Goal: Transaction & Acquisition: Obtain resource

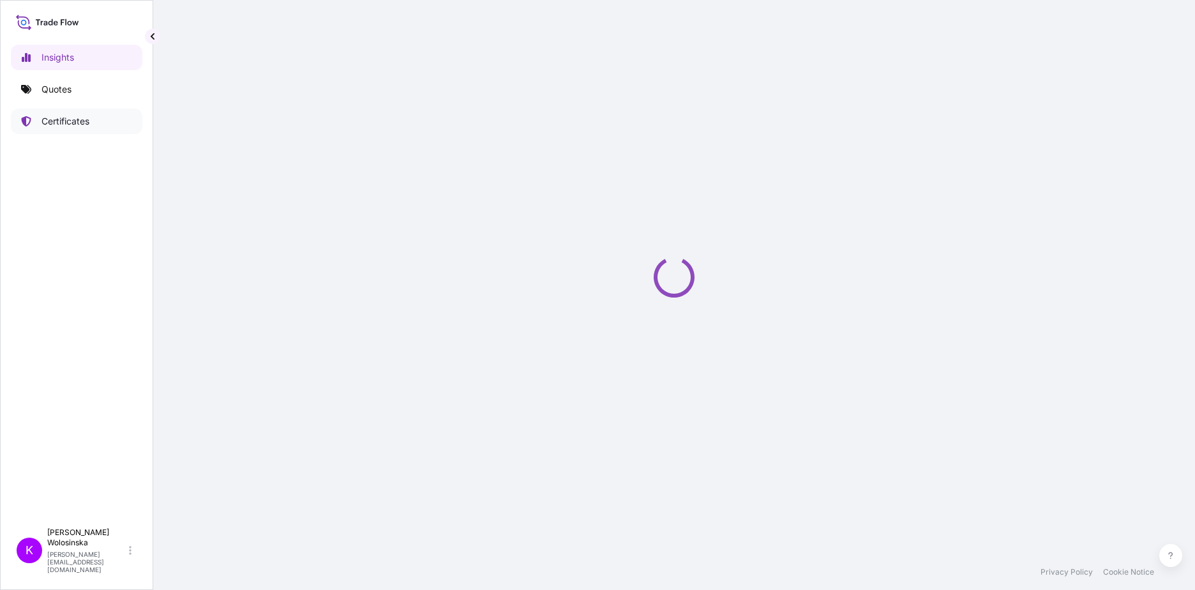
select select "2025"
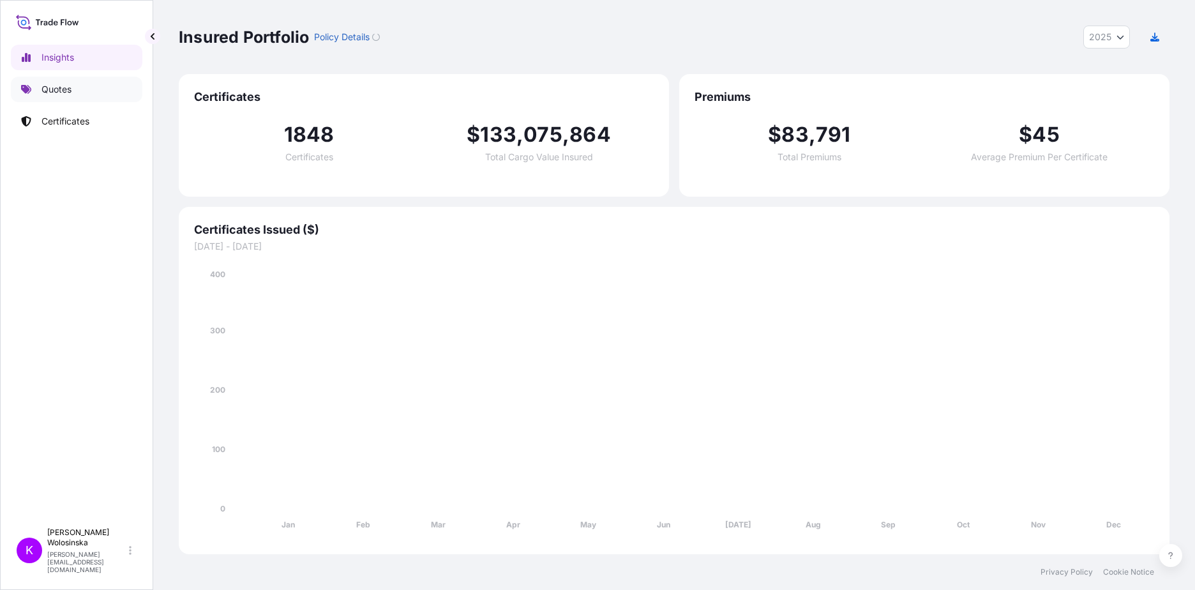
click at [57, 91] on p "Quotes" at bounding box center [56, 89] width 30 height 13
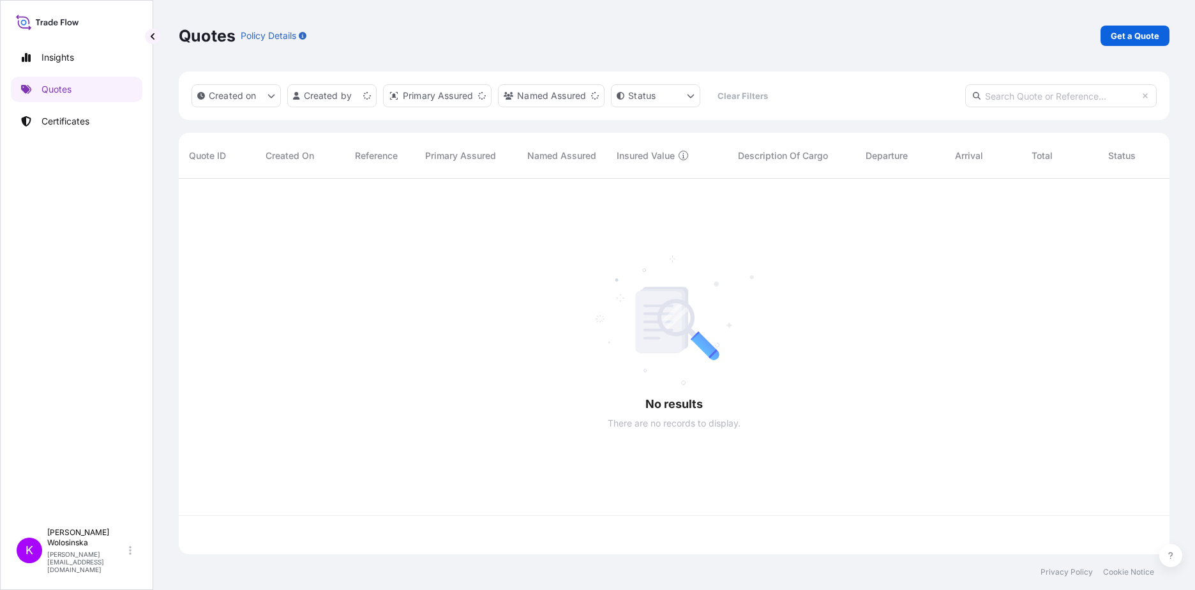
scroll to position [373, 981]
click at [1128, 34] on p "Get a Quote" at bounding box center [1135, 35] width 49 height 13
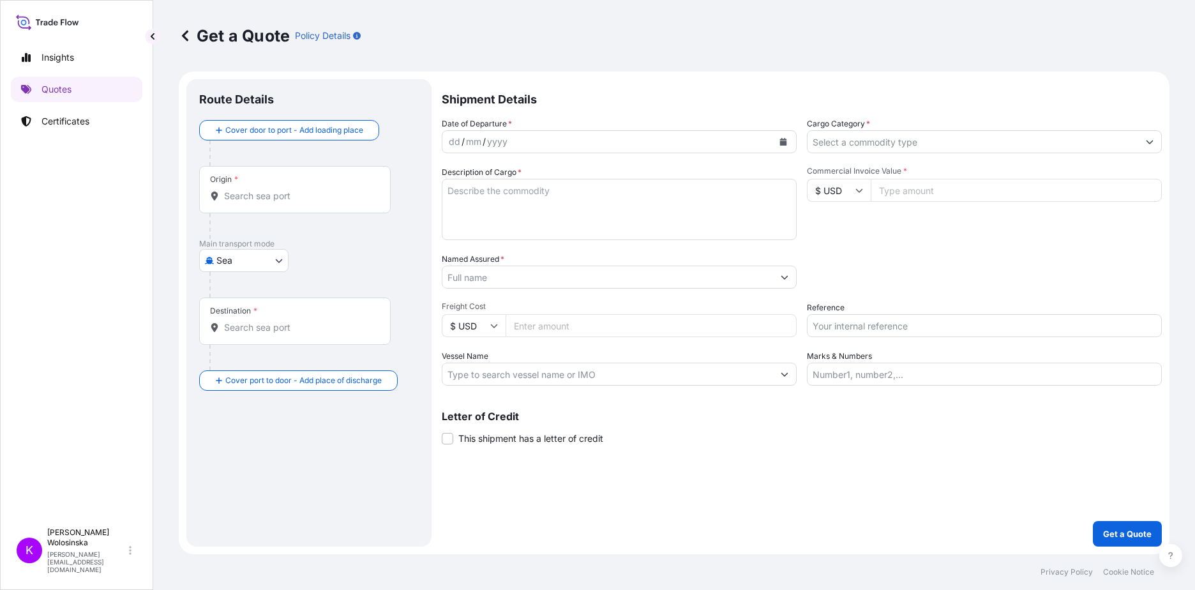
click at [230, 264] on body "Insights Quotes Certificates K [PERSON_NAME] [PERSON_NAME][EMAIL_ADDRESS][DOMAI…" at bounding box center [597, 295] width 1195 height 590
click at [233, 333] on div "Road" at bounding box center [243, 339] width 79 height 23
select select "Road"
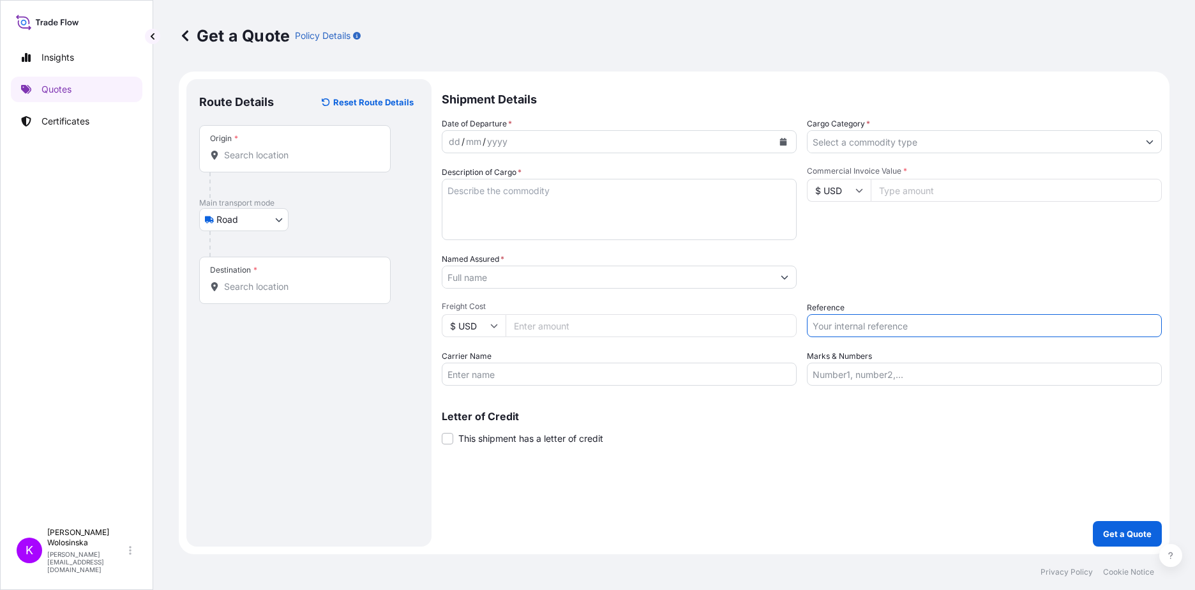
click at [852, 324] on input "Reference" at bounding box center [984, 325] width 355 height 23
paste input "GAX2509000541"
type input "GAX2509000541"
click at [777, 142] on button "Calendar" at bounding box center [783, 141] width 20 height 20
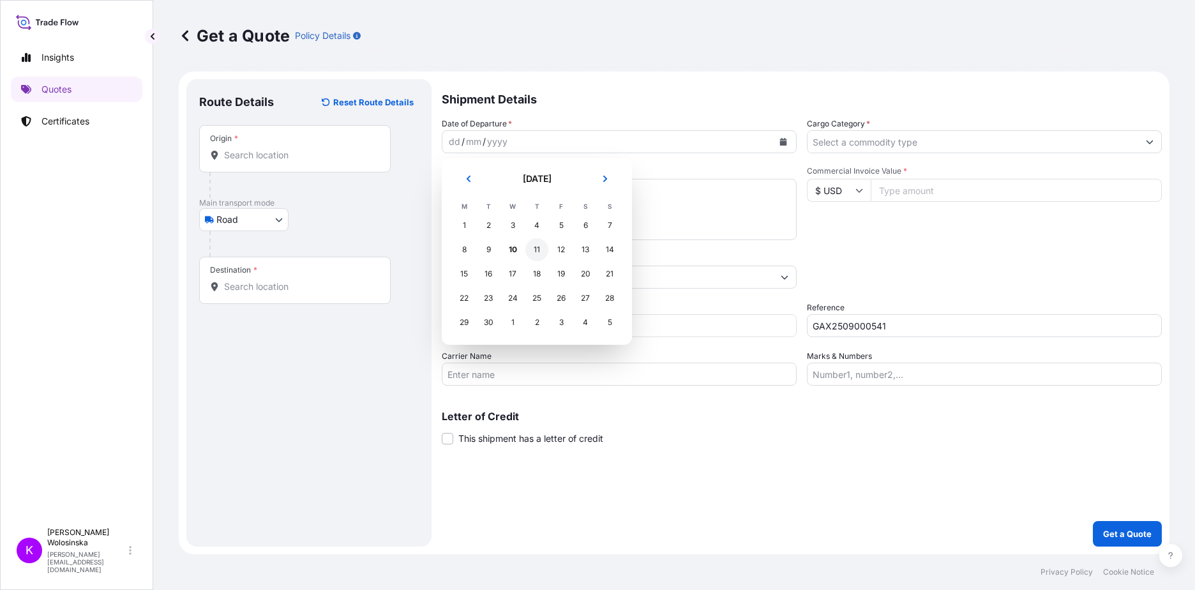
click at [537, 251] on div "11" at bounding box center [536, 249] width 23 height 23
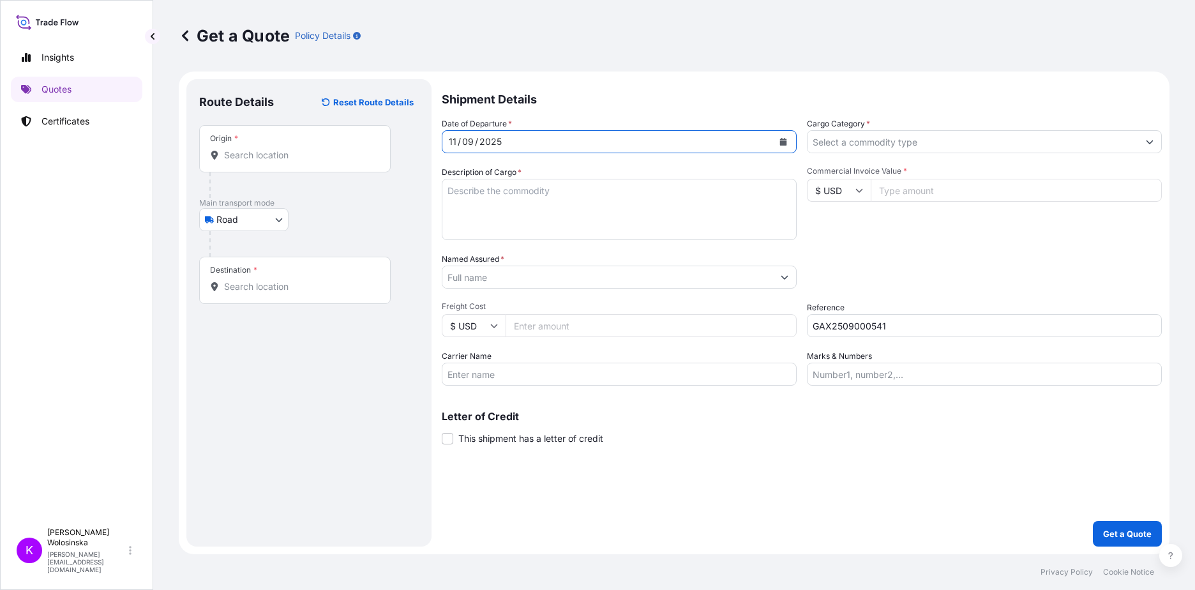
click at [273, 156] on input "Origin *" at bounding box center [299, 155] width 151 height 13
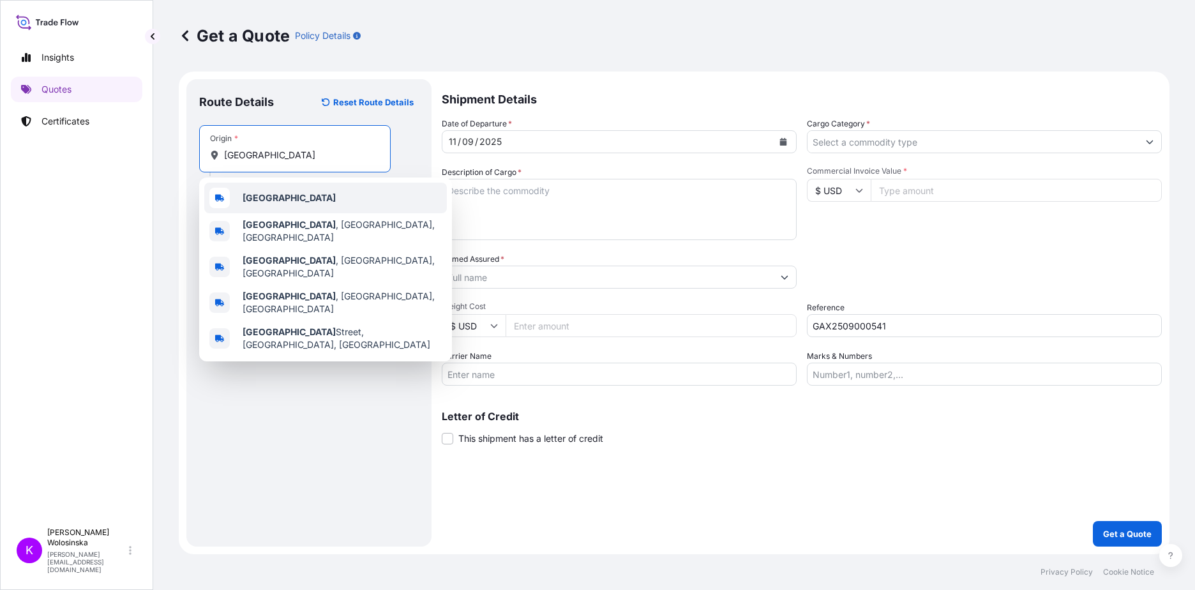
click at [253, 206] on div "[GEOGRAPHIC_DATA]" at bounding box center [325, 198] width 243 height 31
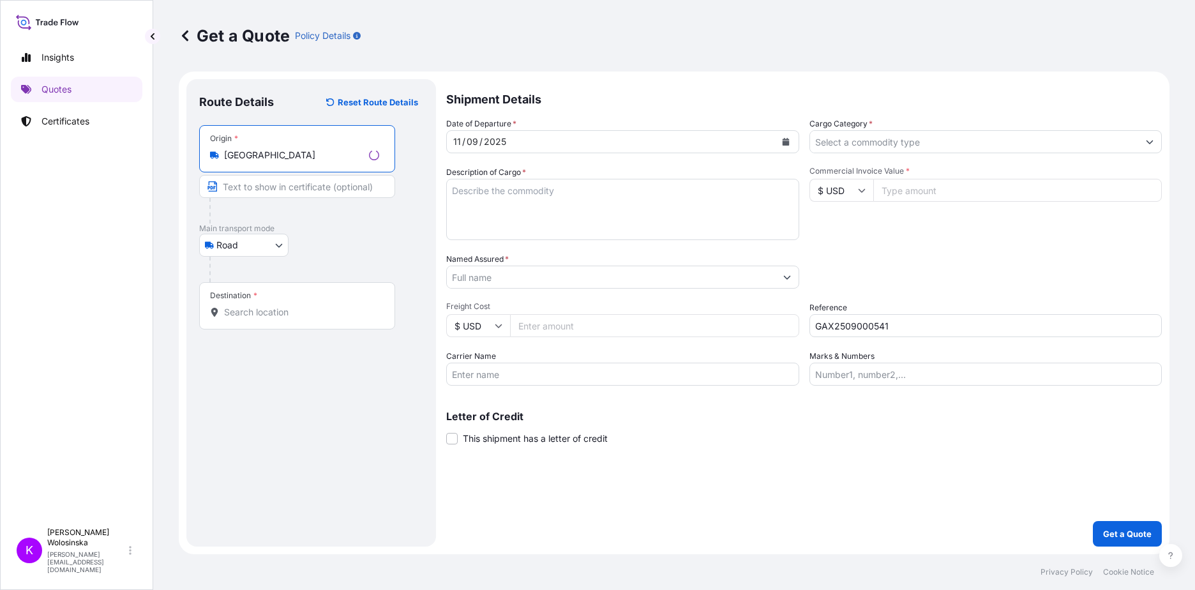
type input "[GEOGRAPHIC_DATA]"
click at [274, 299] on div "Destination *" at bounding box center [297, 305] width 196 height 47
click at [274, 306] on input "Destination *" at bounding box center [301, 312] width 155 height 13
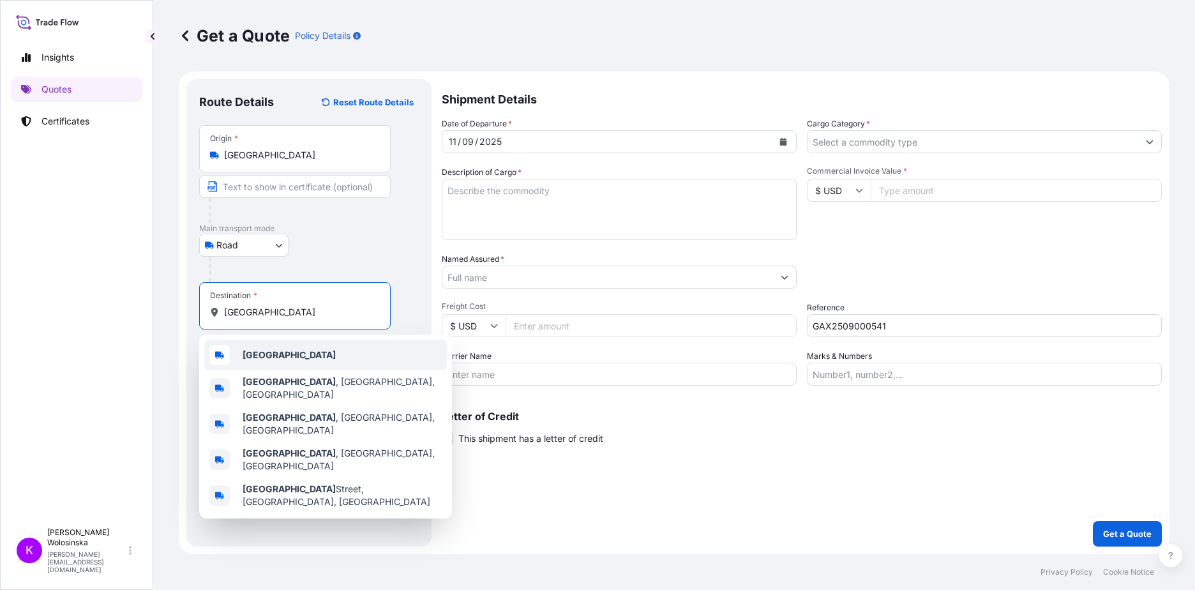
click at [243, 357] on b "[GEOGRAPHIC_DATA]" at bounding box center [289, 354] width 93 height 11
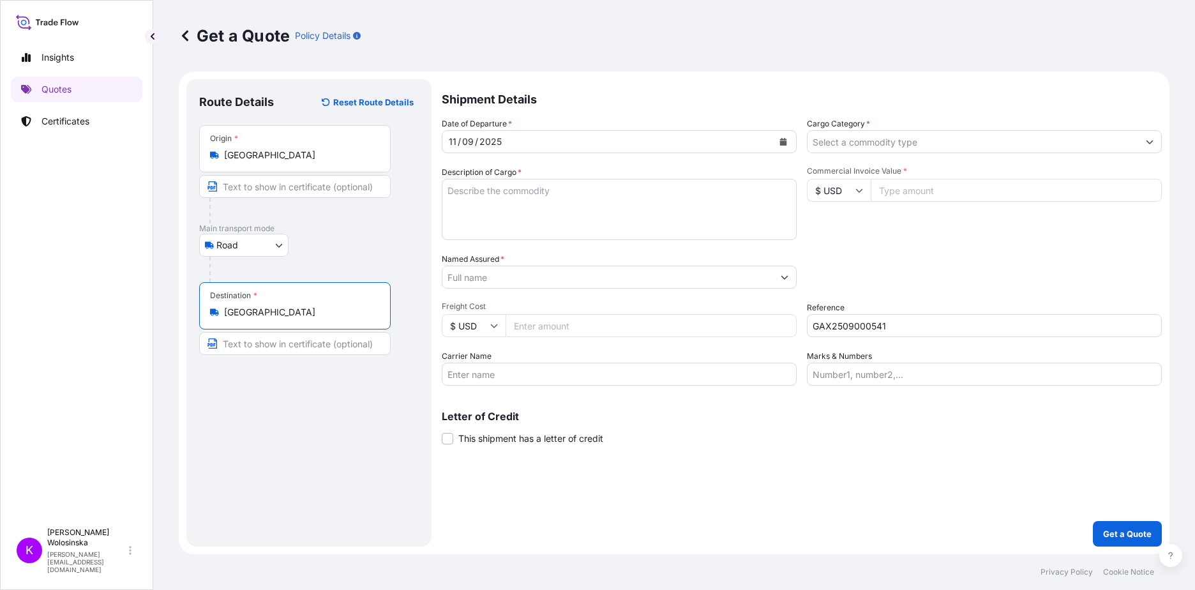
type input "[GEOGRAPHIC_DATA]"
click at [581, 221] on textarea "Description of Cargo *" at bounding box center [619, 209] width 355 height 61
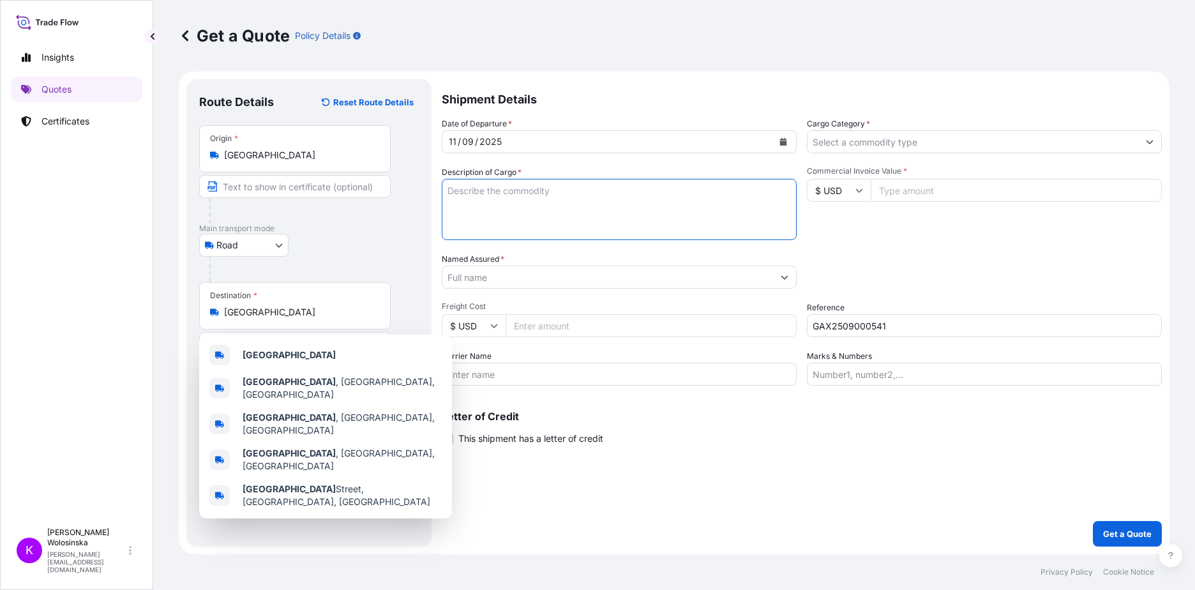
paste textarea "polymerase with [MEDICAL_DATA] component (reagents for molecular biology)"
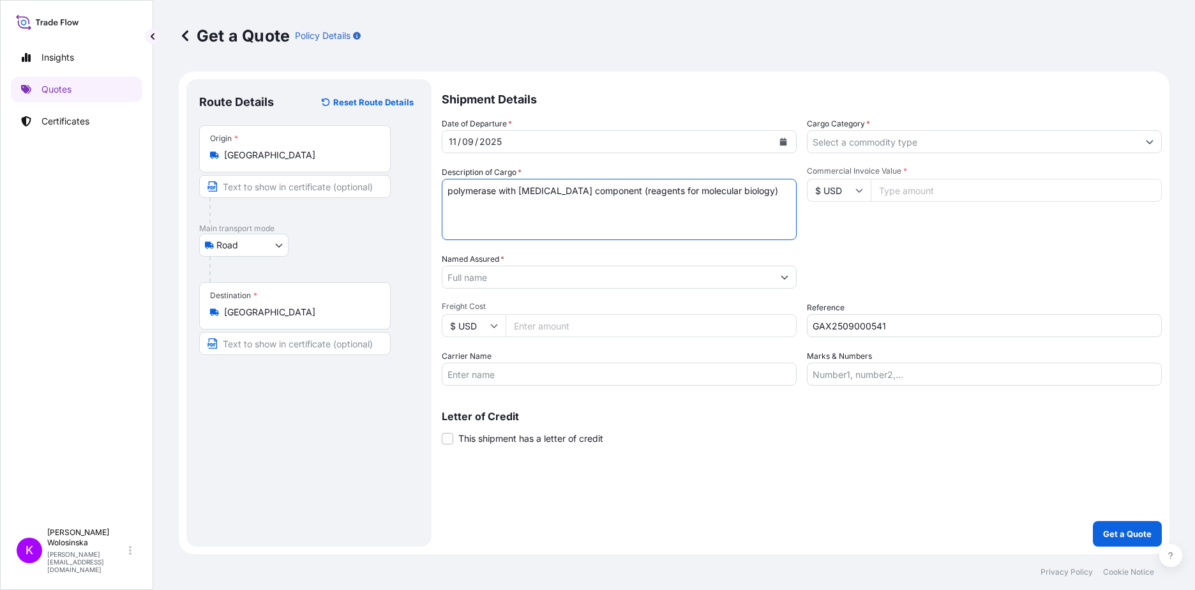
type textarea "polymerase with [MEDICAL_DATA] component (reagents for molecular biology)"
click at [1019, 146] on input "Cargo Category *" at bounding box center [972, 141] width 331 height 23
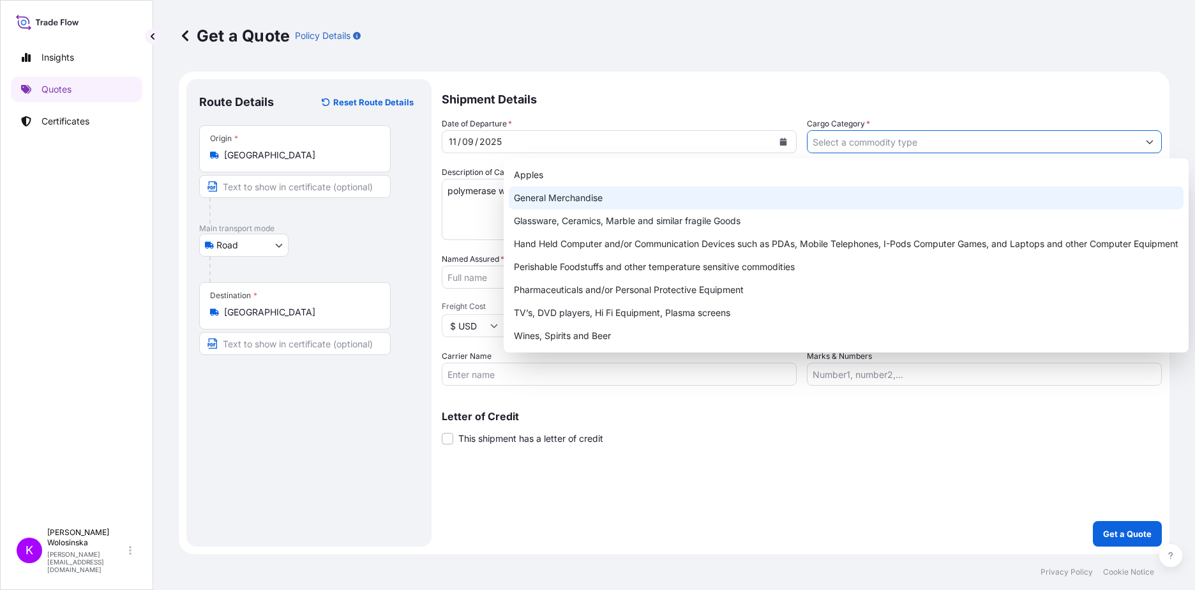
click at [967, 193] on div "General Merchandise" at bounding box center [846, 197] width 675 height 23
type input "General Merchandise"
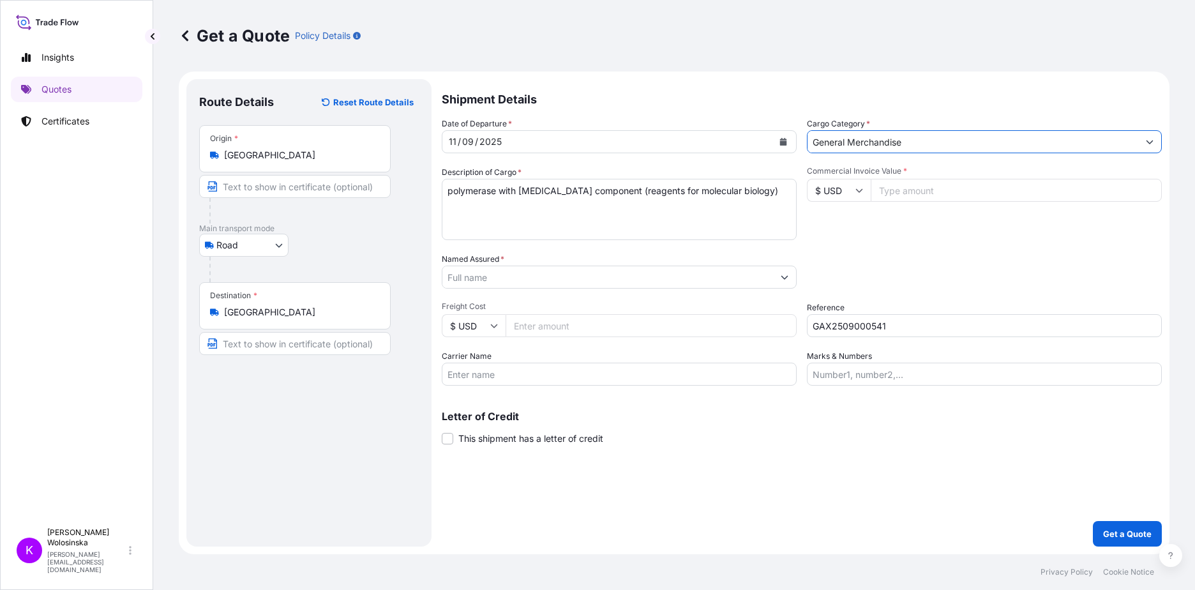
click at [837, 187] on input "$ USD" at bounding box center [839, 190] width 64 height 23
click at [830, 294] on div "zł PLN" at bounding box center [839, 281] width 54 height 24
type input "zł PLN"
click at [696, 271] on input "Named Assured *" at bounding box center [607, 277] width 331 height 23
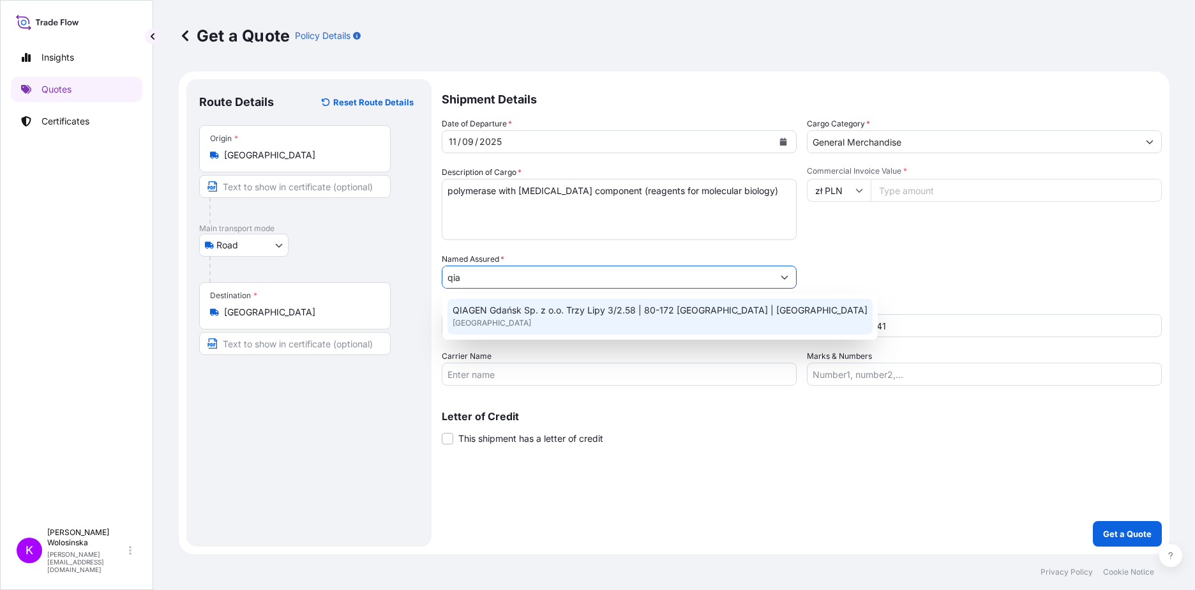
click at [565, 320] on div "QIAGEN Gdańsk Sp. z o.o. Trzy Lipy 3/2.58 | 80-172 [GEOGRAPHIC_DATA] | [GEOGRAP…" at bounding box center [659, 317] width 425 height 36
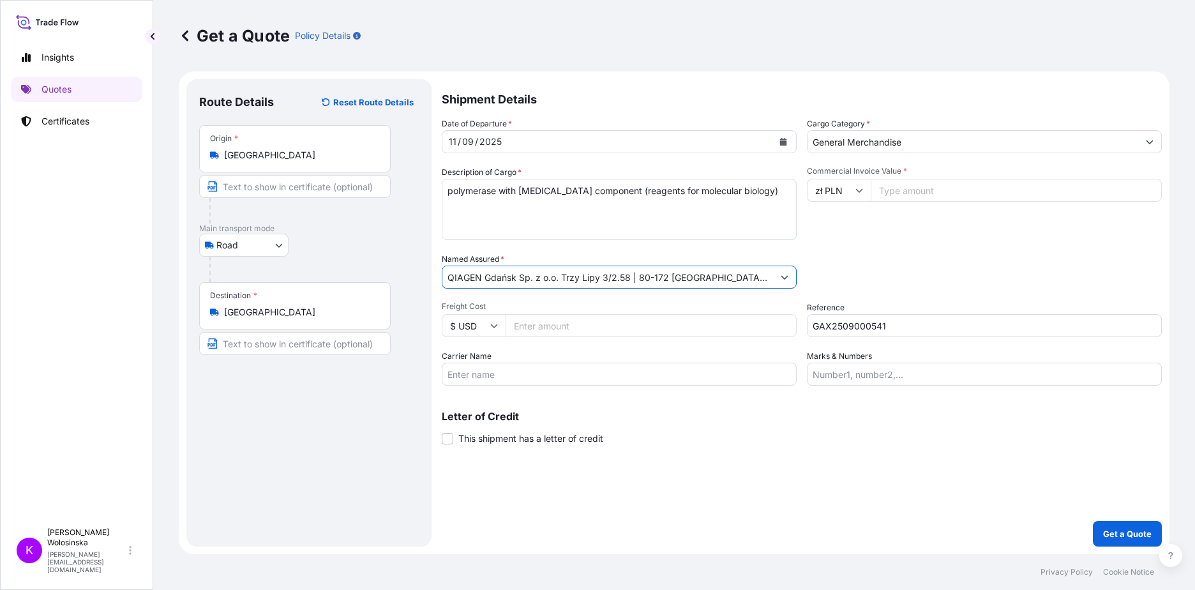
type input "QIAGEN Gdańsk Sp. z o.o. Trzy Lipy 3/2.58 | 80-172 [GEOGRAPHIC_DATA] | [GEOGRAP…"
click at [899, 188] on input "Commercial Invoice Value *" at bounding box center [1016, 190] width 291 height 23
type input "850000"
click at [878, 244] on div "Date of Departure * [DATE] Cargo Category * General Merchandise Description of …" at bounding box center [802, 251] width 720 height 268
click at [1121, 531] on p "Get a Quote" at bounding box center [1127, 533] width 49 height 13
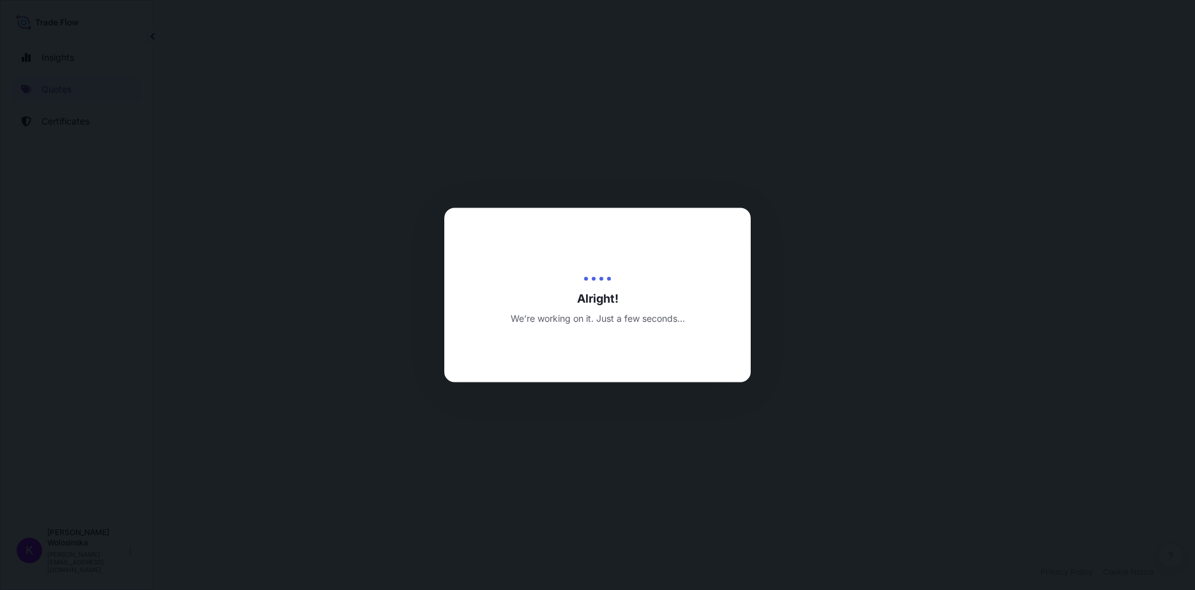
select select "Road"
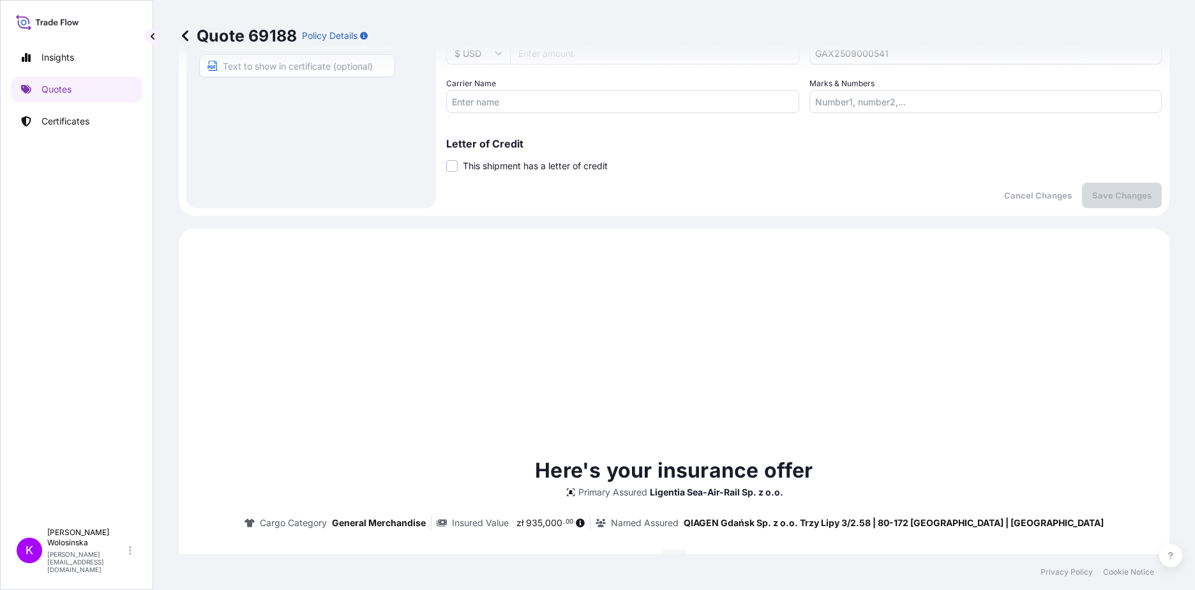
scroll to position [437, 0]
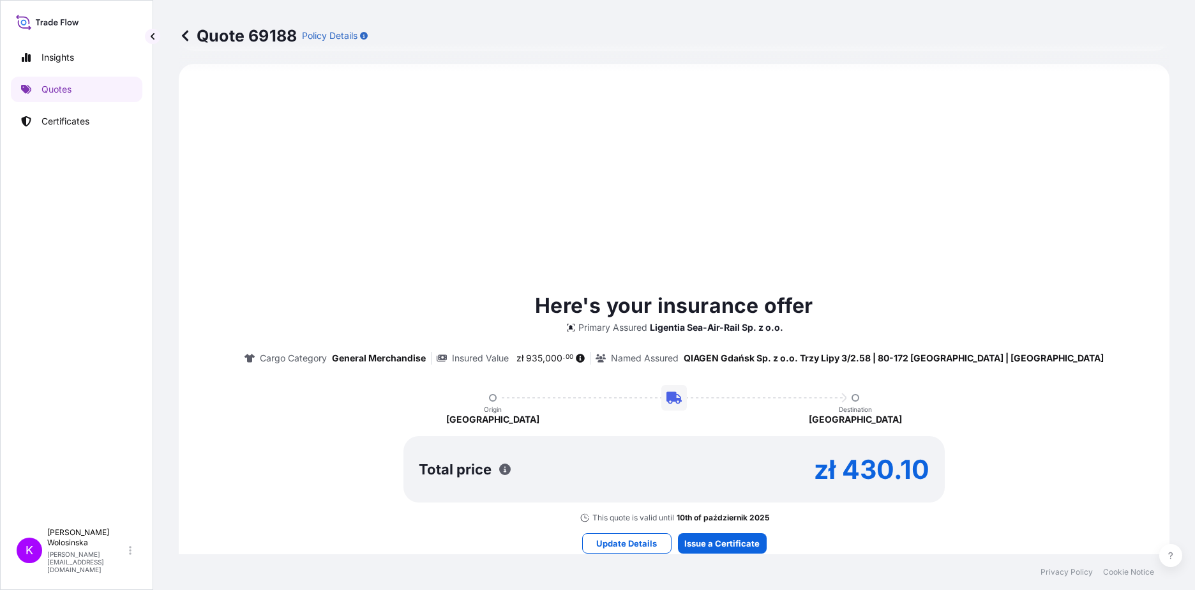
click at [703, 555] on footer "Privacy Policy Cookie Notice" at bounding box center [674, 572] width 1042 height 36
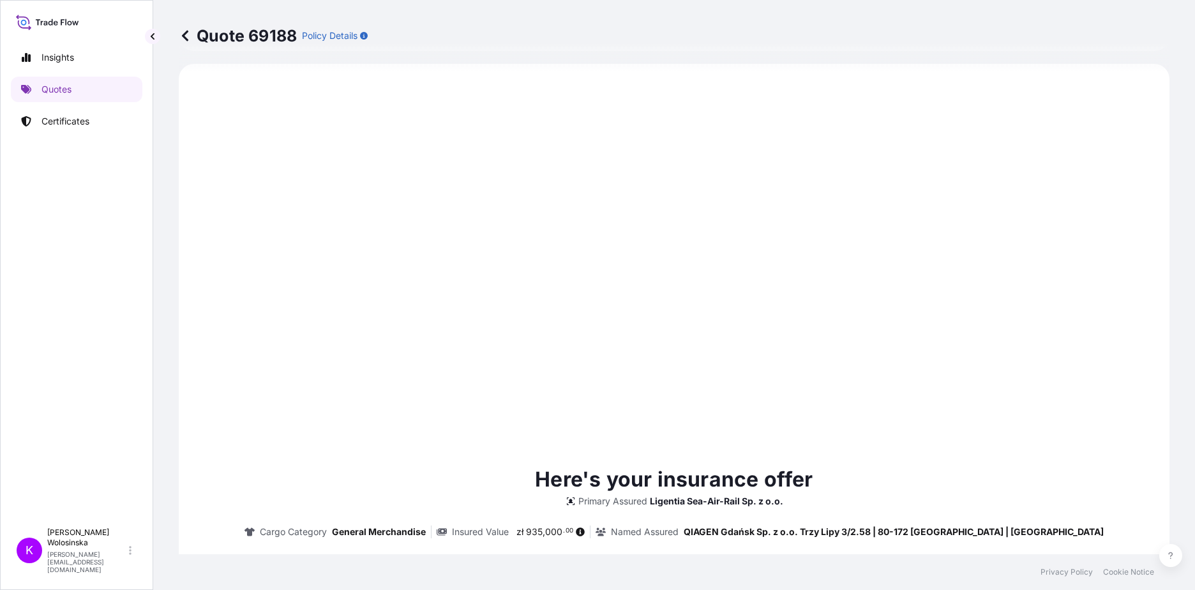
type input "[DATE]"
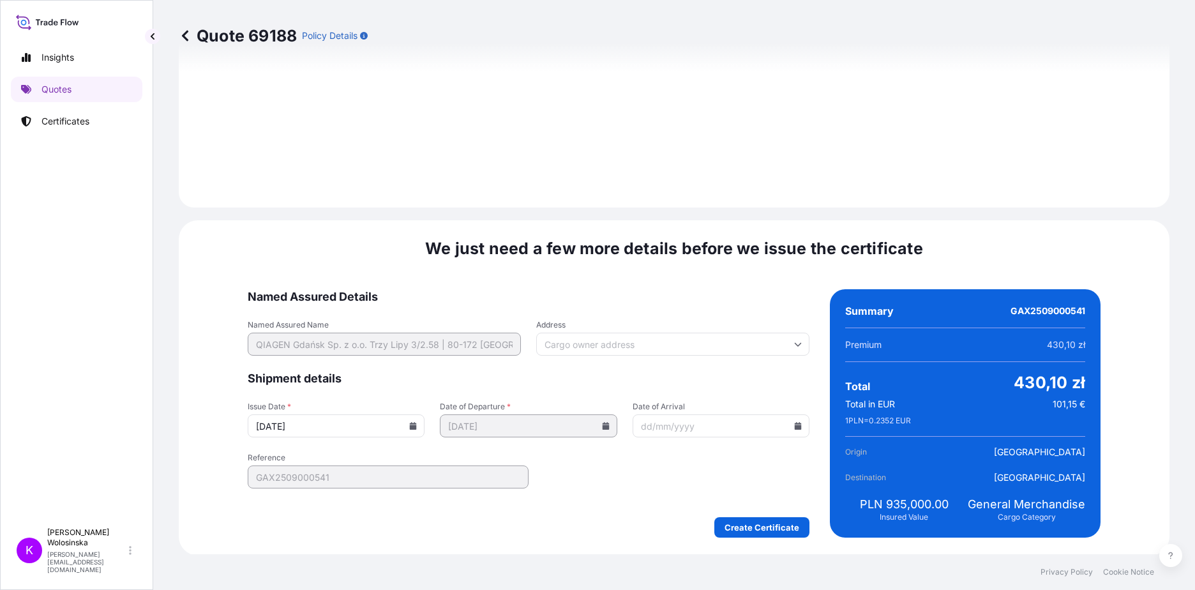
scroll to position [1358, 0]
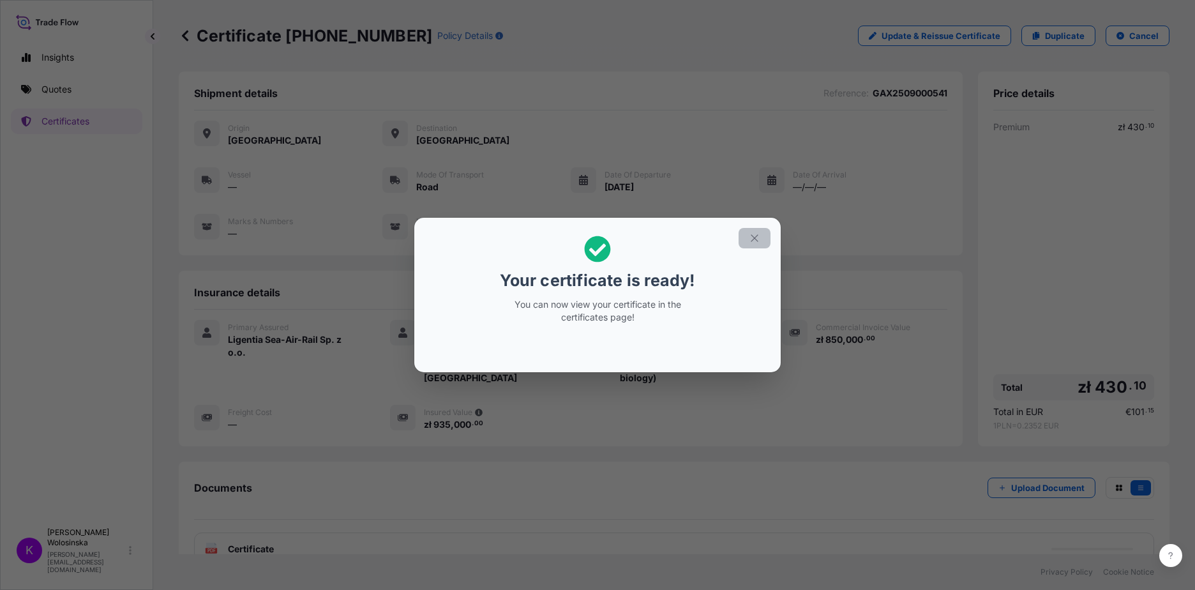
click at [744, 235] on button "button" at bounding box center [754, 238] width 32 height 20
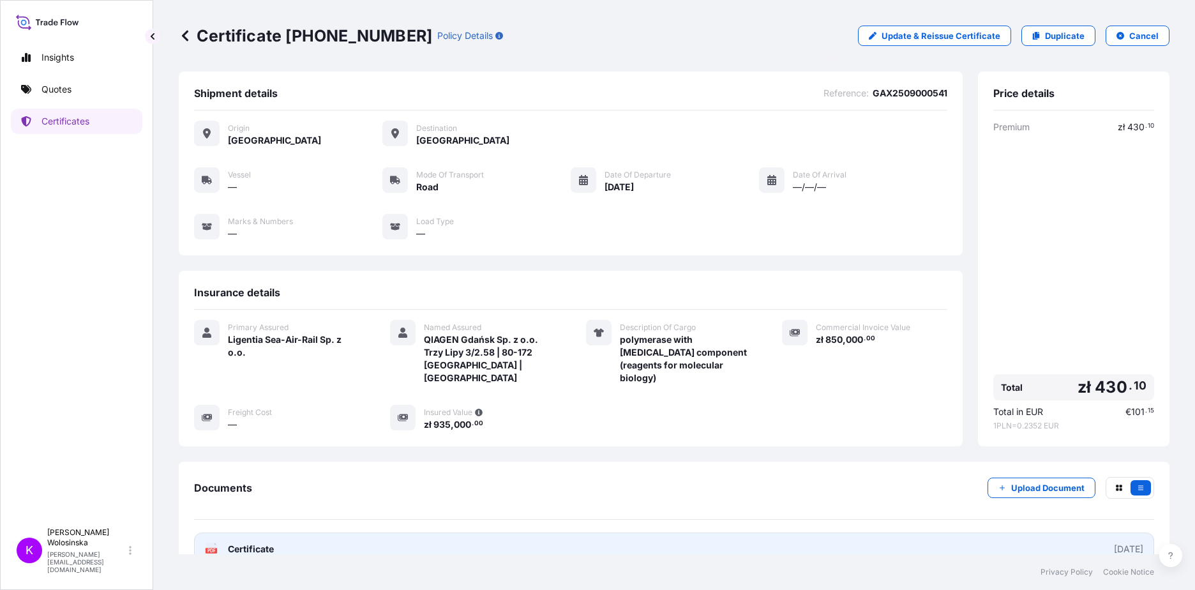
click at [1017, 532] on link "PDF Certificate [DATE]" at bounding box center [674, 548] width 960 height 33
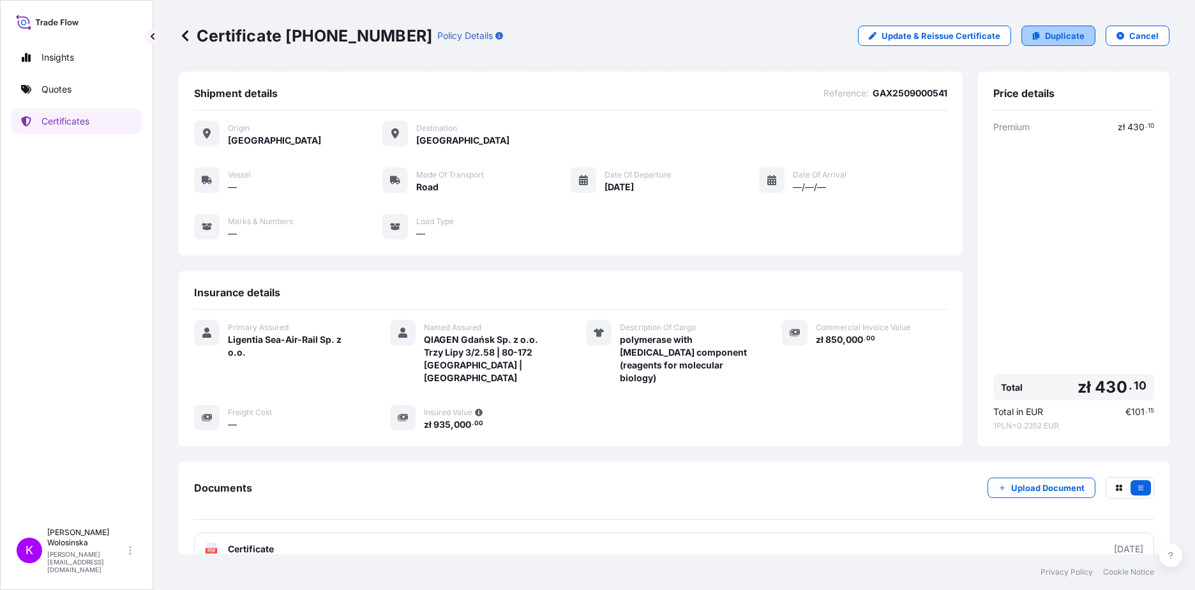
click at [1049, 40] on p "Duplicate" at bounding box center [1065, 35] width 40 height 13
select select "Road"
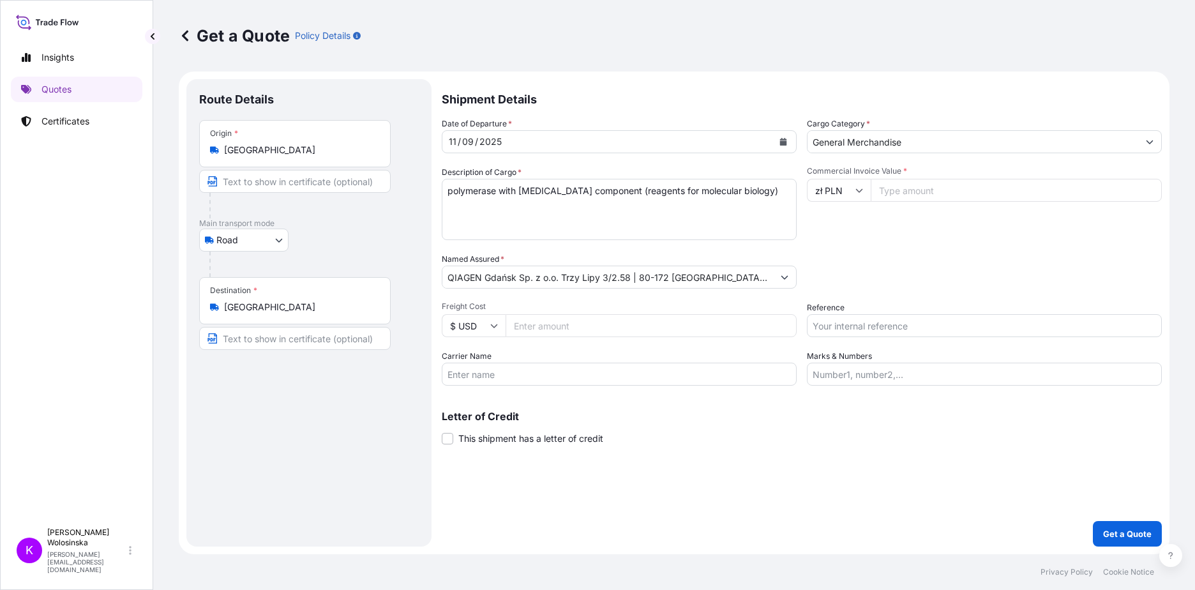
click at [848, 324] on input "Reference" at bounding box center [984, 325] width 355 height 23
paste input "GAX2509000540"
type input "GAX2509000540"
click at [933, 193] on input "Commercial Invoice Value *" at bounding box center [1016, 190] width 291 height 23
type input "1870000"
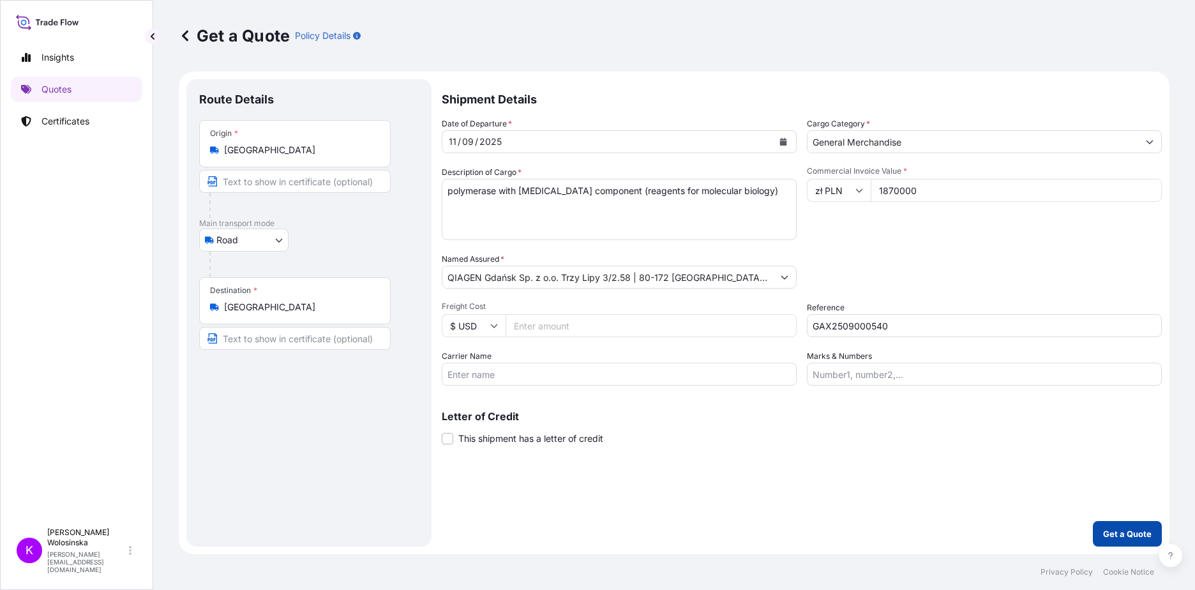
click at [1119, 534] on p "Get a Quote" at bounding box center [1127, 533] width 49 height 13
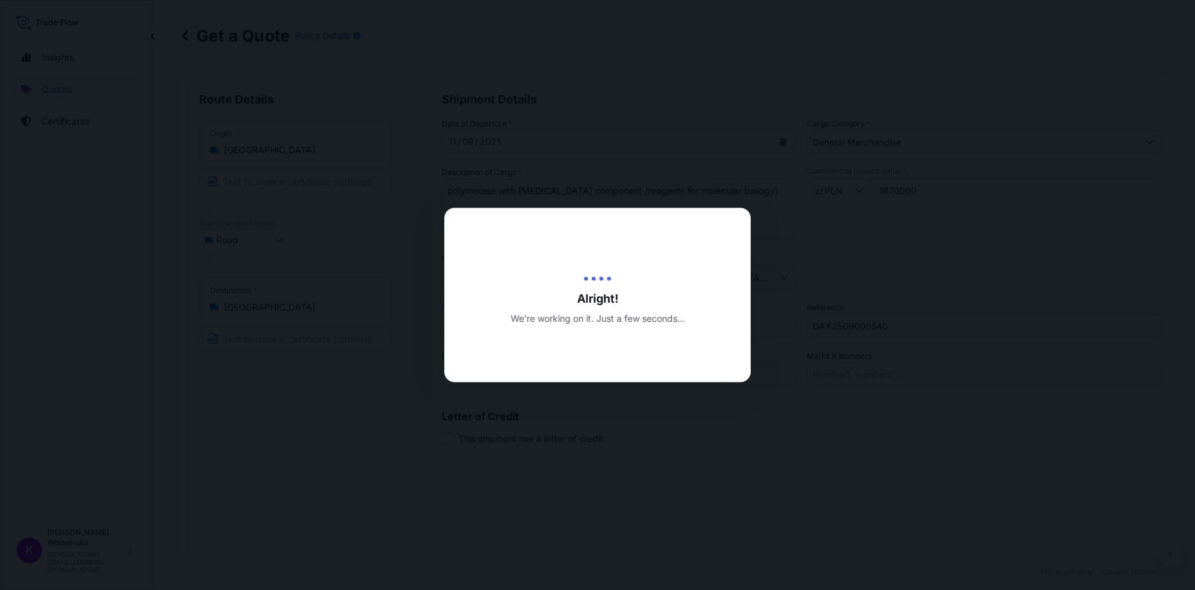
type input "[DATE]"
select select "Road"
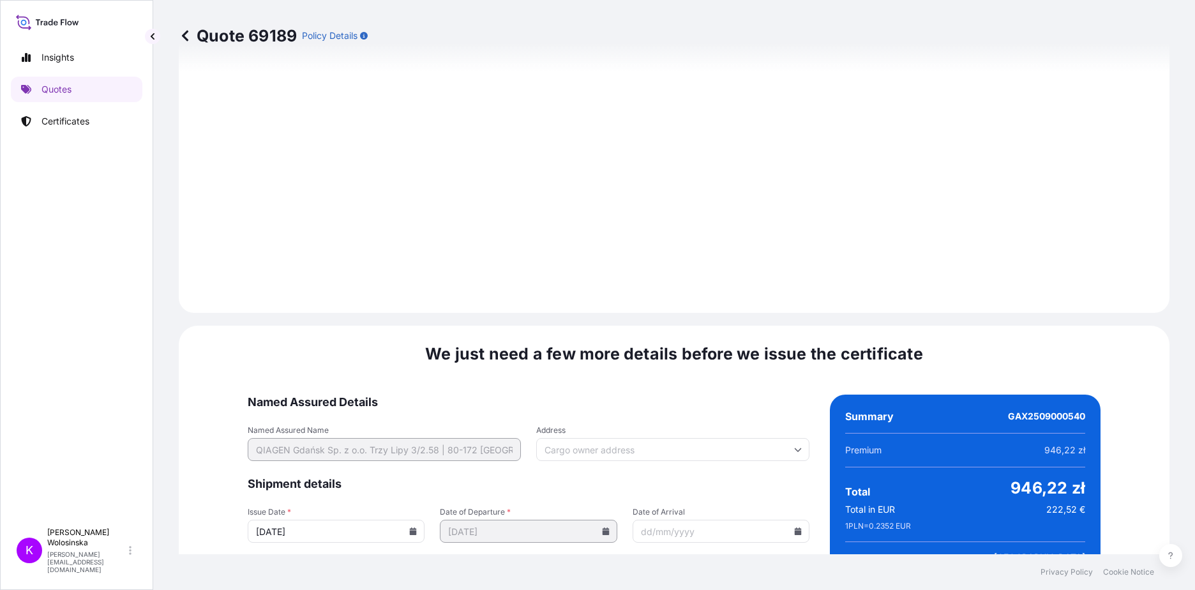
scroll to position [1358, 0]
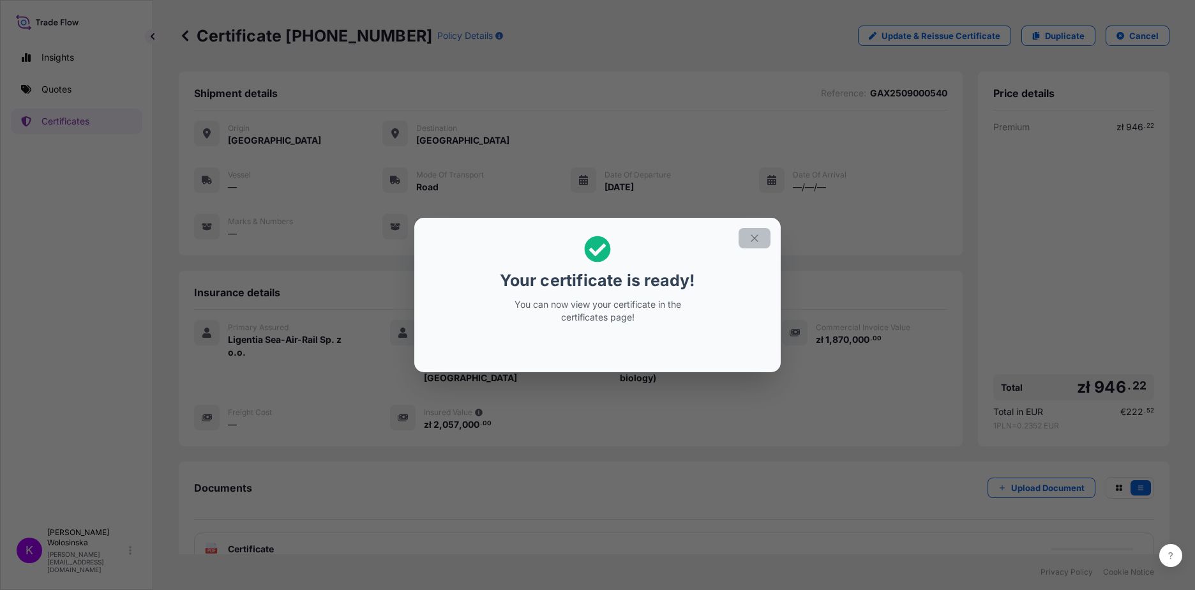
click at [753, 241] on icon "button" at bounding box center [754, 237] width 11 height 11
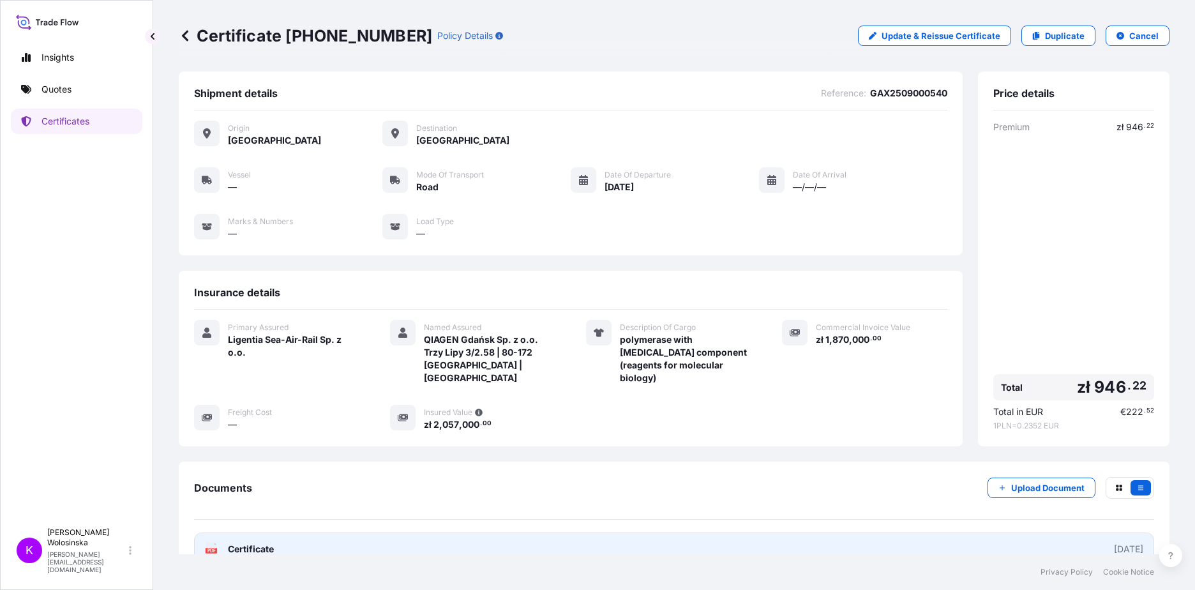
click at [262, 543] on link "PDF Certificate [DATE]" at bounding box center [674, 548] width 960 height 33
